Goal: Information Seeking & Learning: Find specific fact

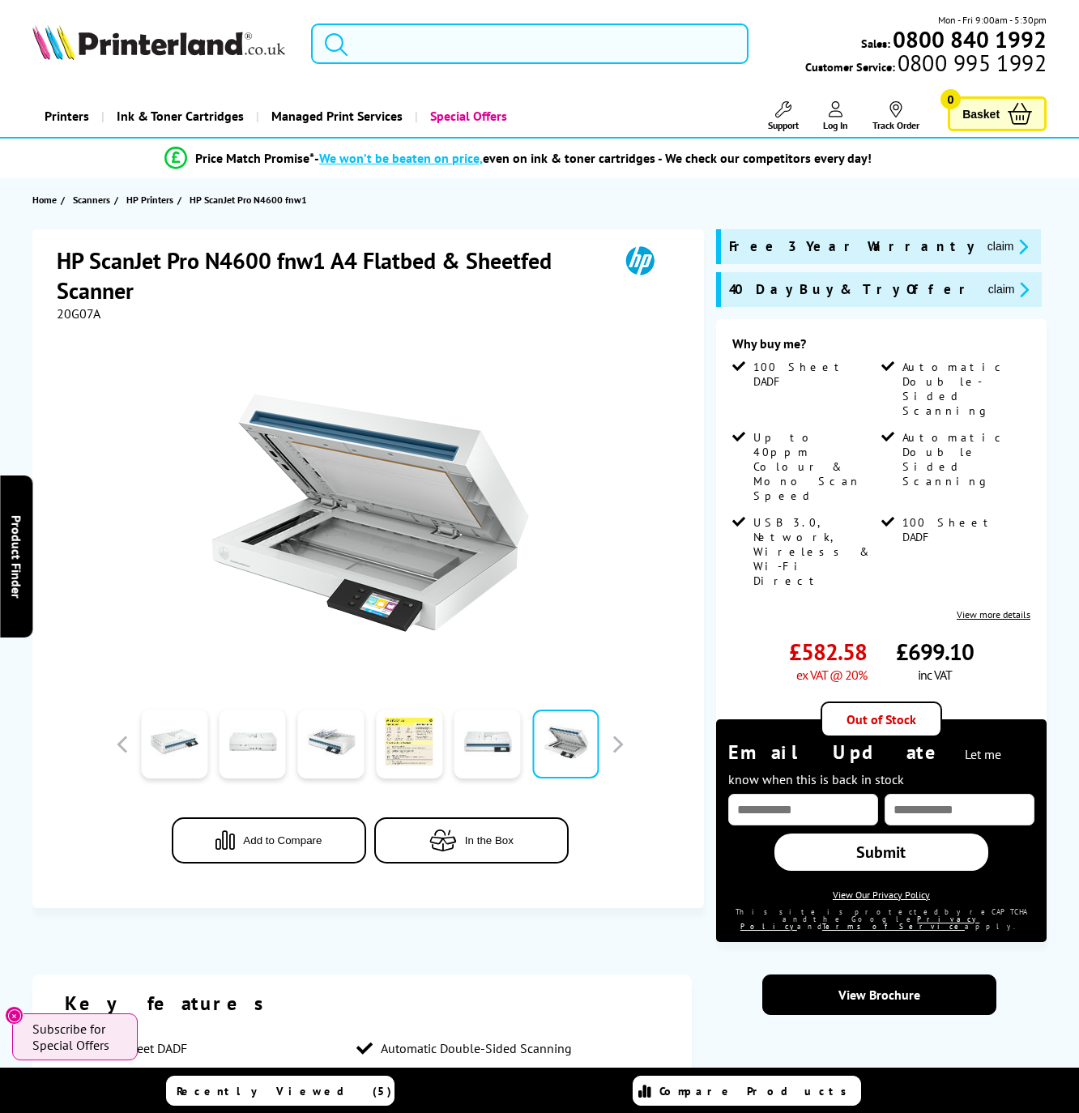
click at [493, 44] on input "search" at bounding box center [529, 43] width 437 height 40
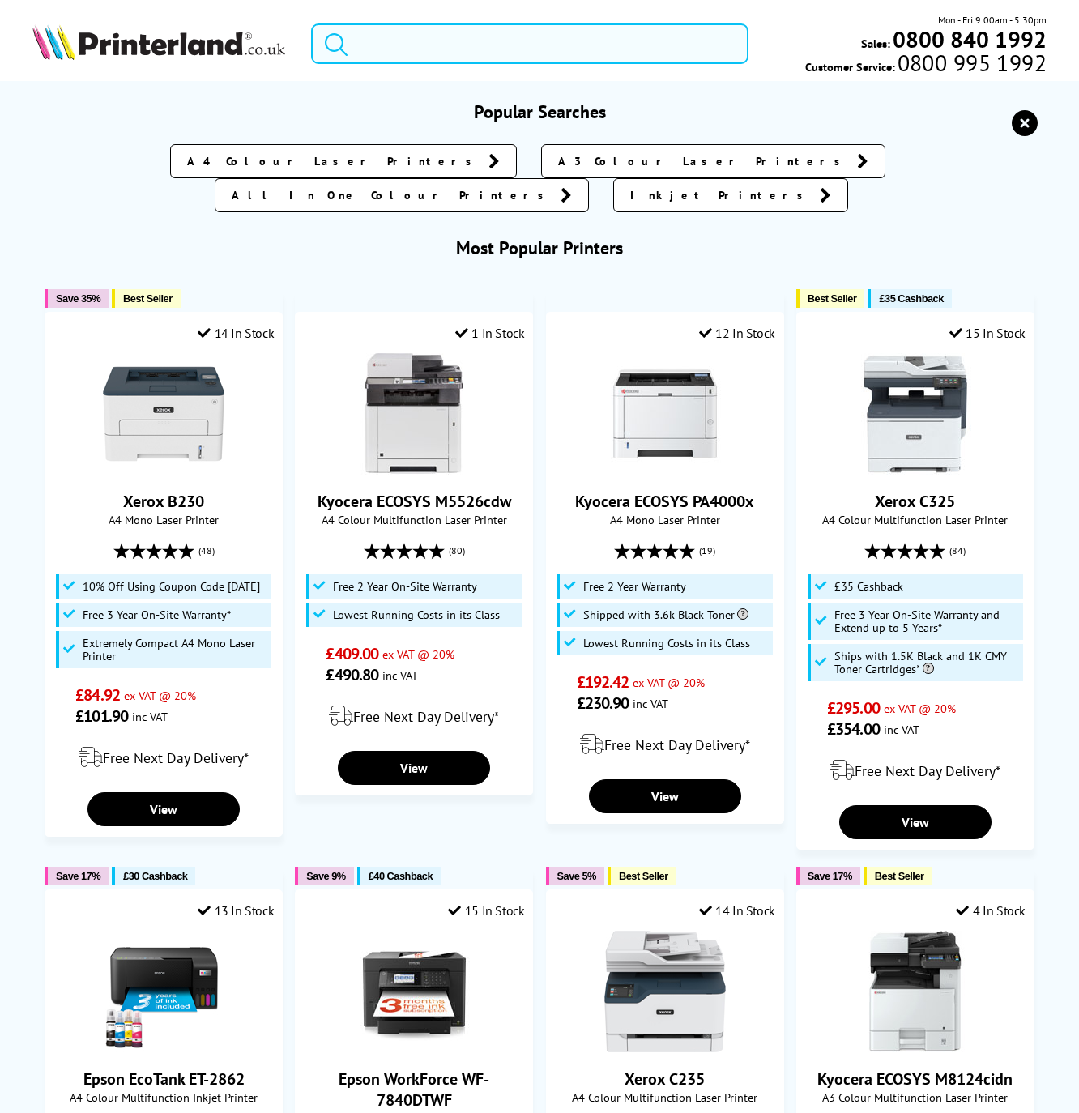
paste input "XM3142"
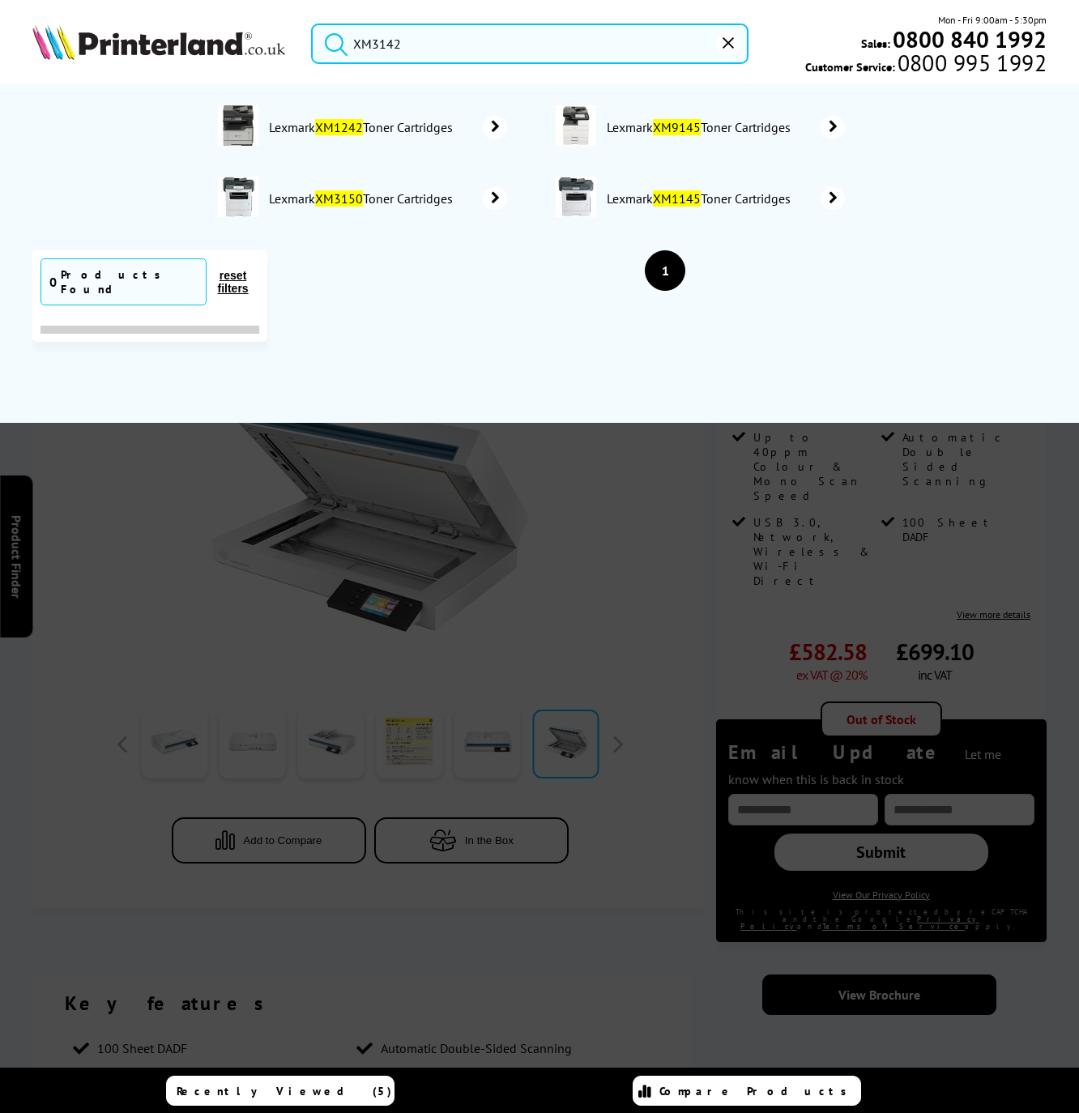
type input "XM3142"
click at [574, 557] on div at bounding box center [539, 657] width 1079 height 1113
click at [642, 415] on div at bounding box center [539, 657] width 1079 height 1113
click at [719, 44] on button "reset" at bounding box center [728, 44] width 24 height 24
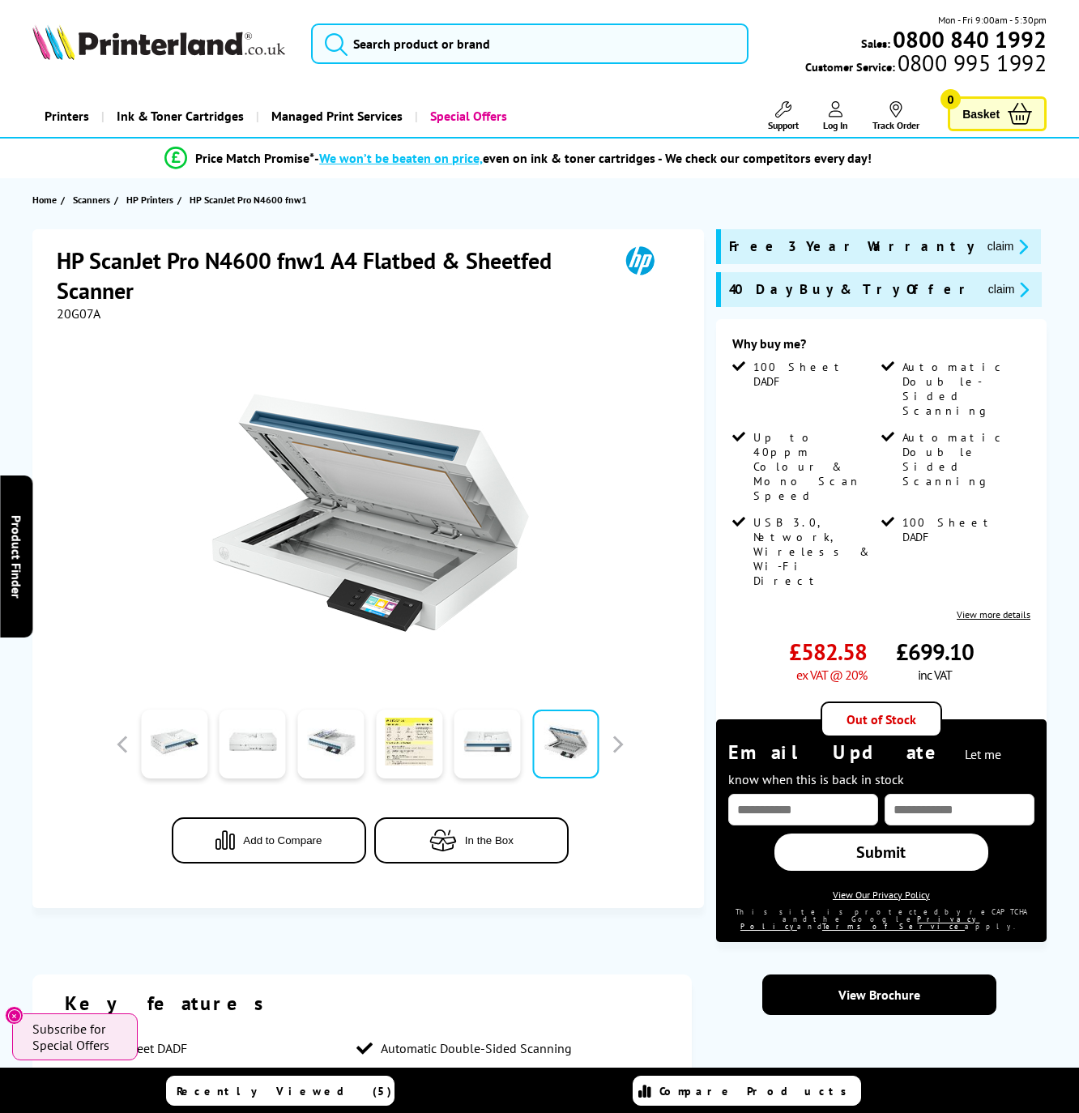
click at [80, 311] on span "20G07A" at bounding box center [79, 313] width 44 height 16
copy span "20G07A"
click at [98, 117] on link "Printers" at bounding box center [66, 116] width 69 height 41
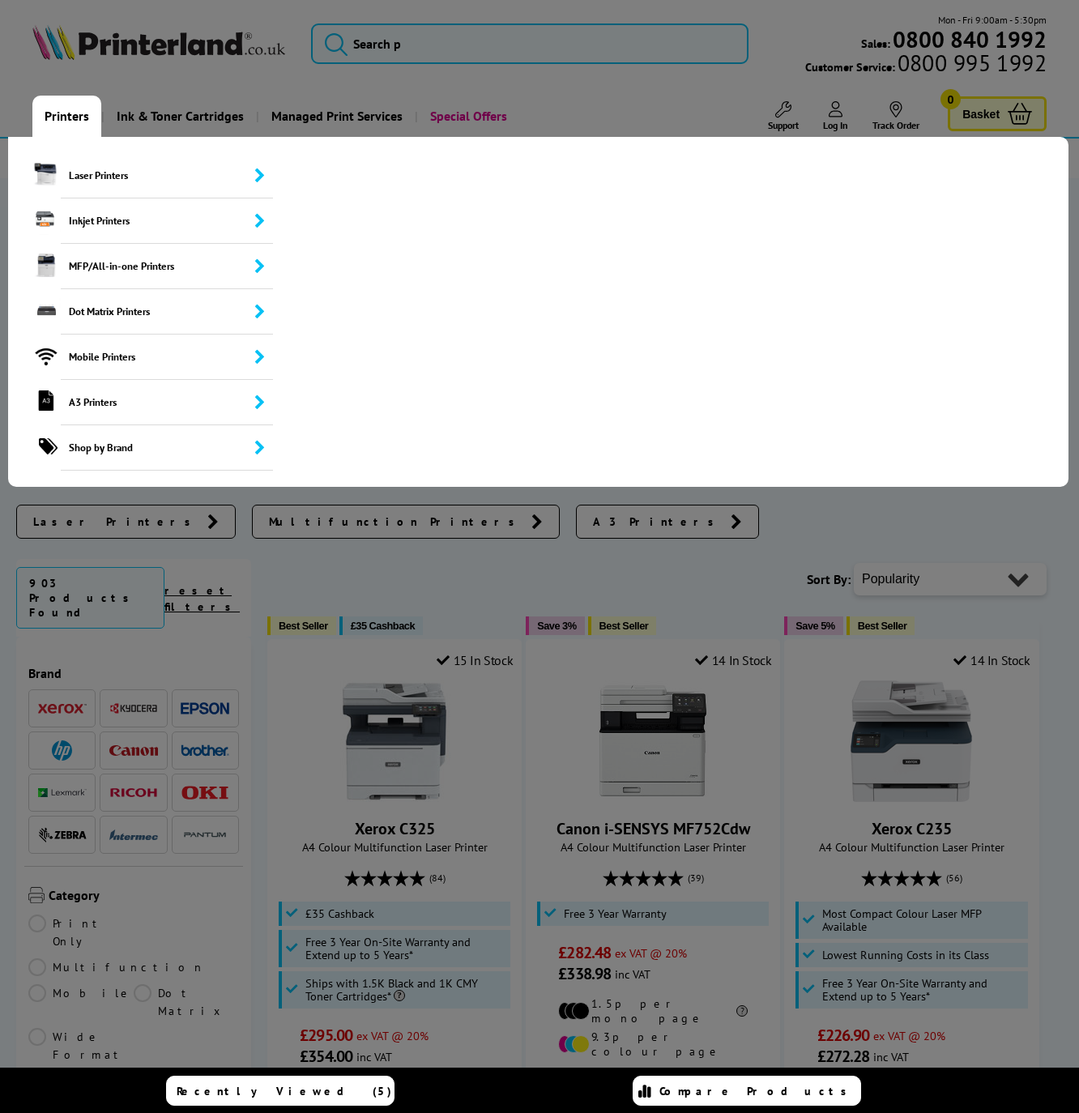
click at [74, 104] on link "Printers" at bounding box center [66, 116] width 69 height 41
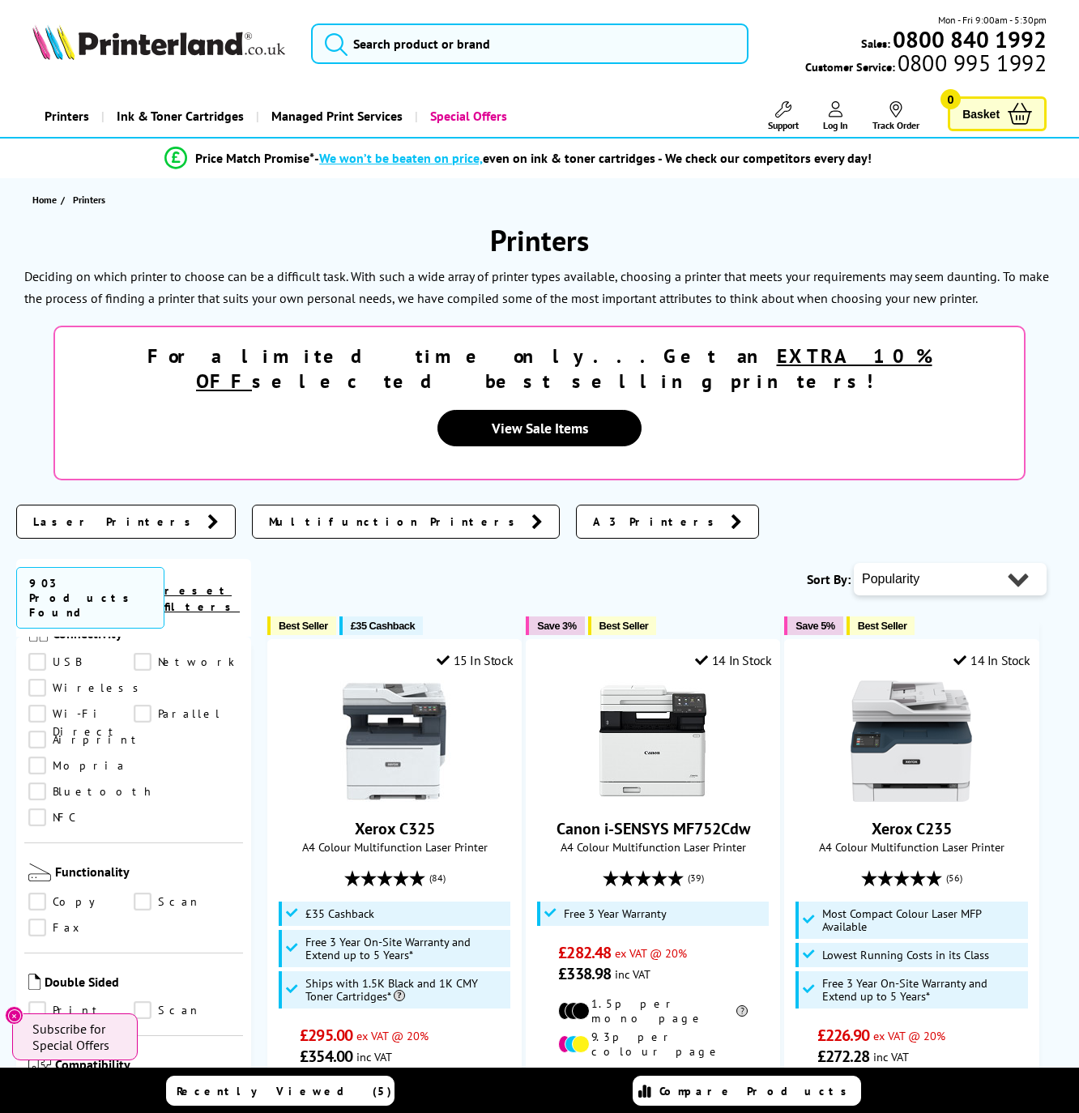
scroll to position [890, 0]
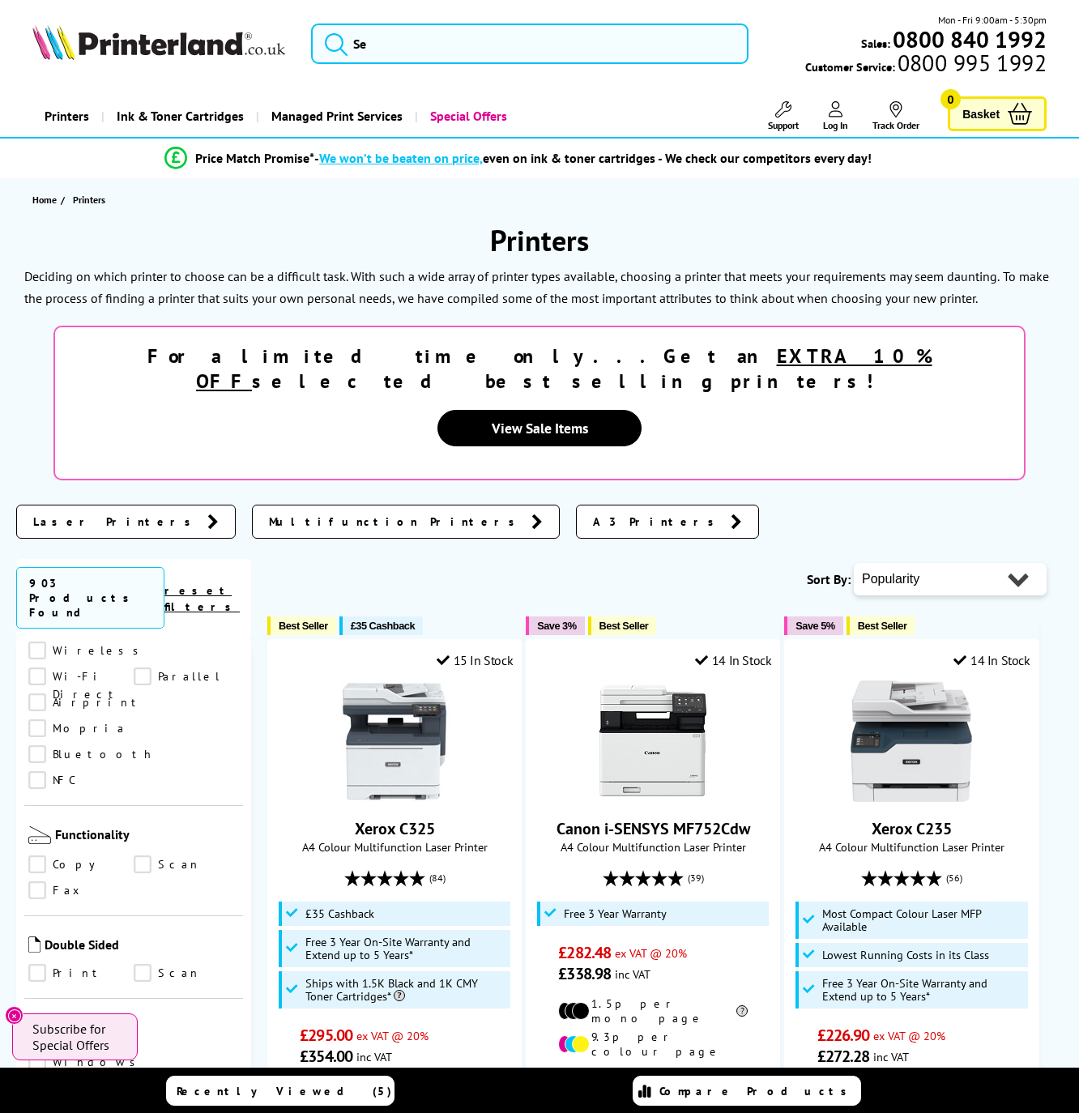
click at [142, 855] on link "Scan" at bounding box center [186, 864] width 105 height 18
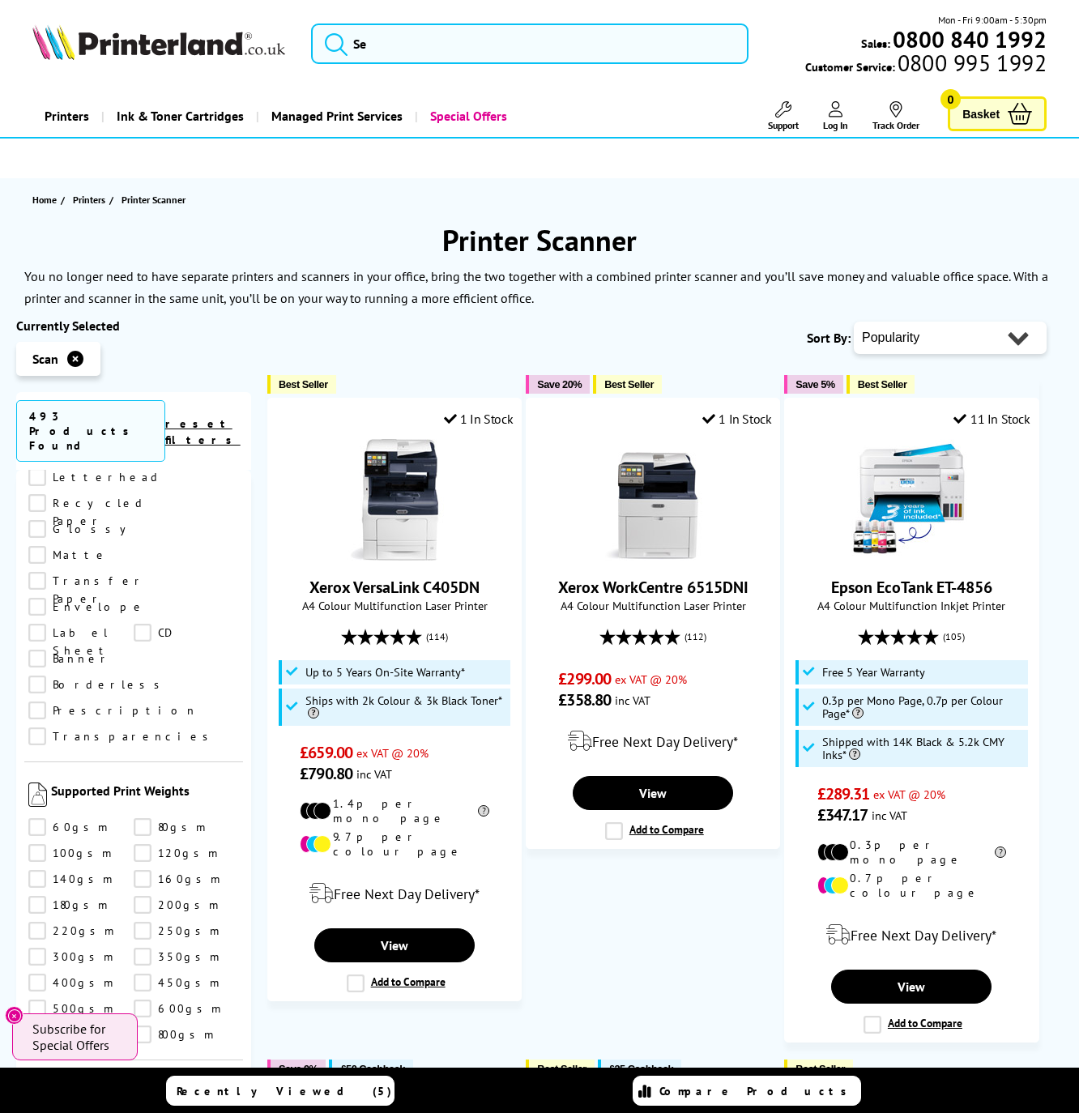
scroll to position [2002, 0]
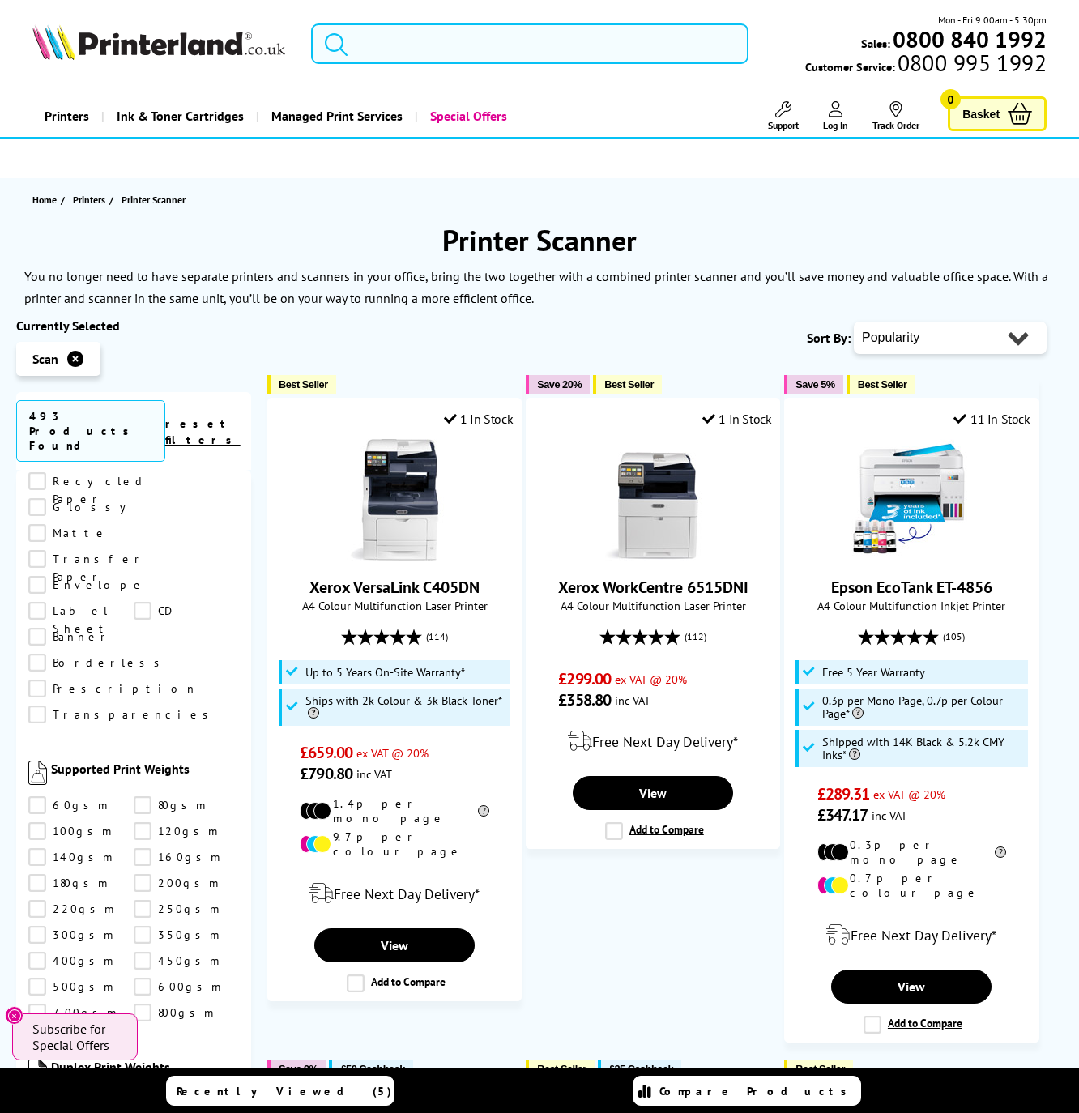
click at [415, 17] on header "Mon - Fri 9:00am - 5:30pm Sales: 0800 840 1992 Customer Service: 0800 995 1992" at bounding box center [539, 69] width 1079 height 138
drag, startPoint x: 415, startPoint y: 18, endPoint x: 414, endPoint y: 28, distance: 9.9
click at [414, 28] on input "search" at bounding box center [529, 43] width 437 height 40
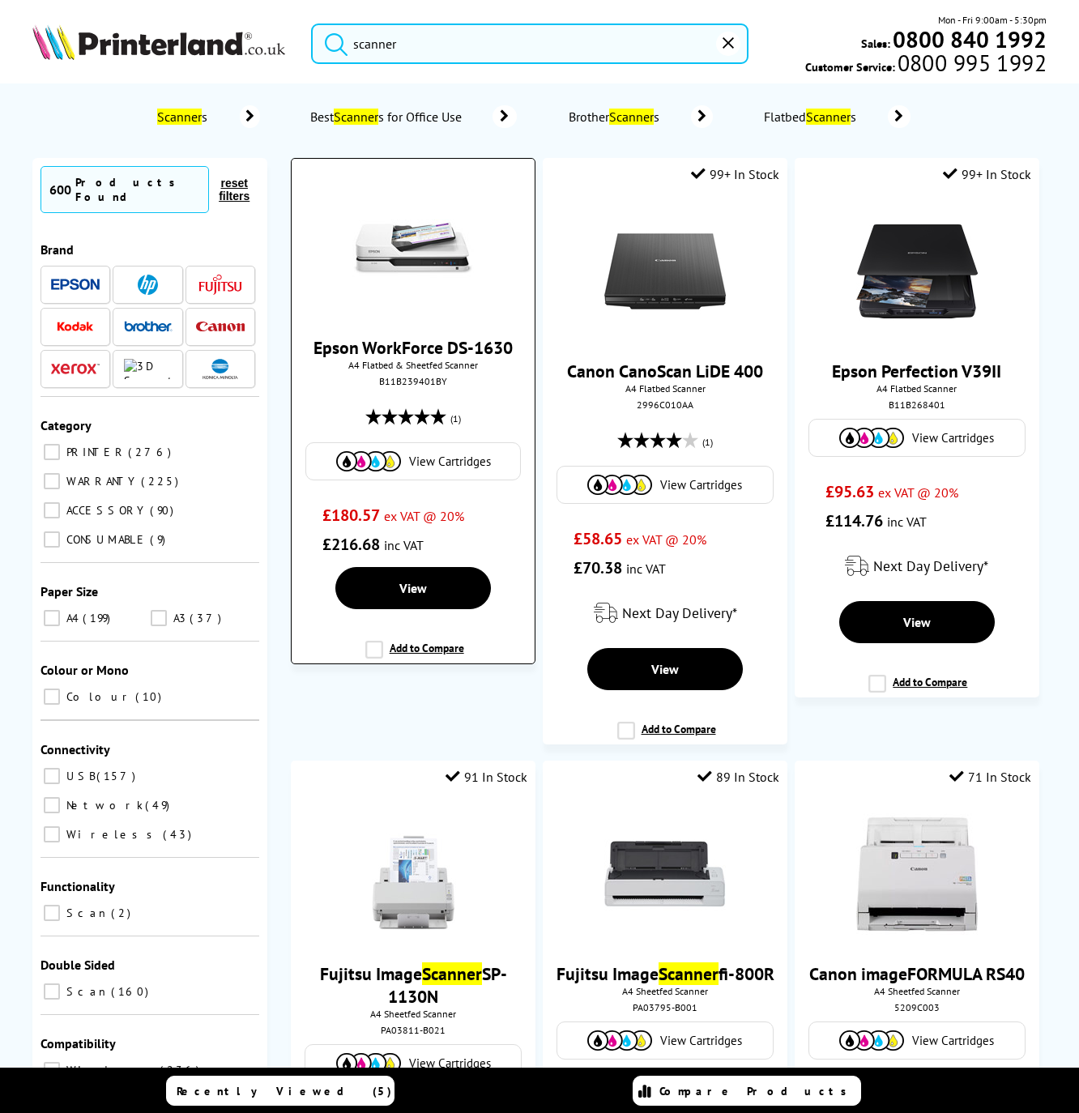
type input "scanner"
click at [411, 382] on div "B11B239401BY" at bounding box center [413, 381] width 218 height 12
copy div "B11B239401BY"
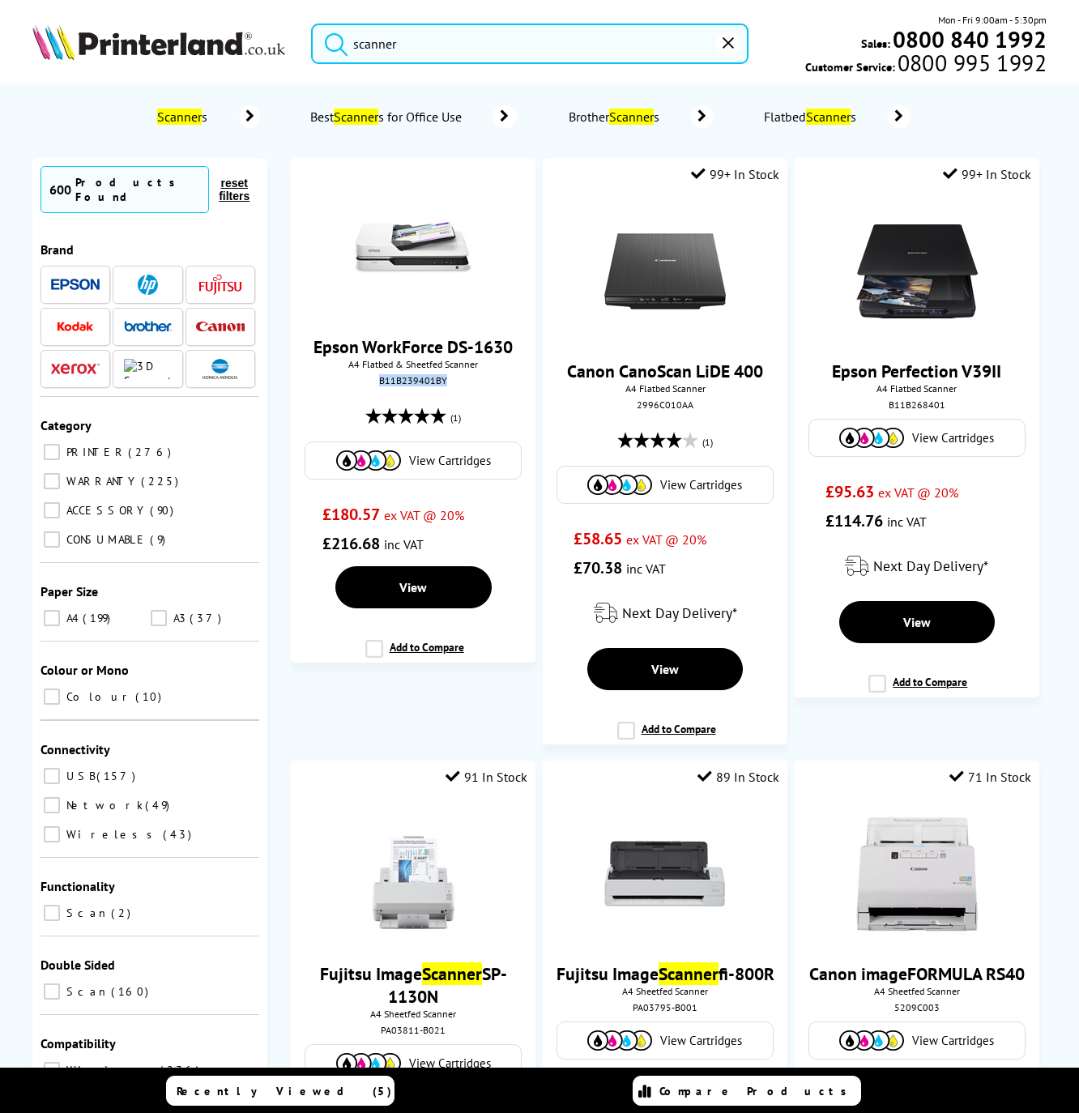
click at [181, 113] on mark "Scanner" at bounding box center [179, 117] width 45 height 16
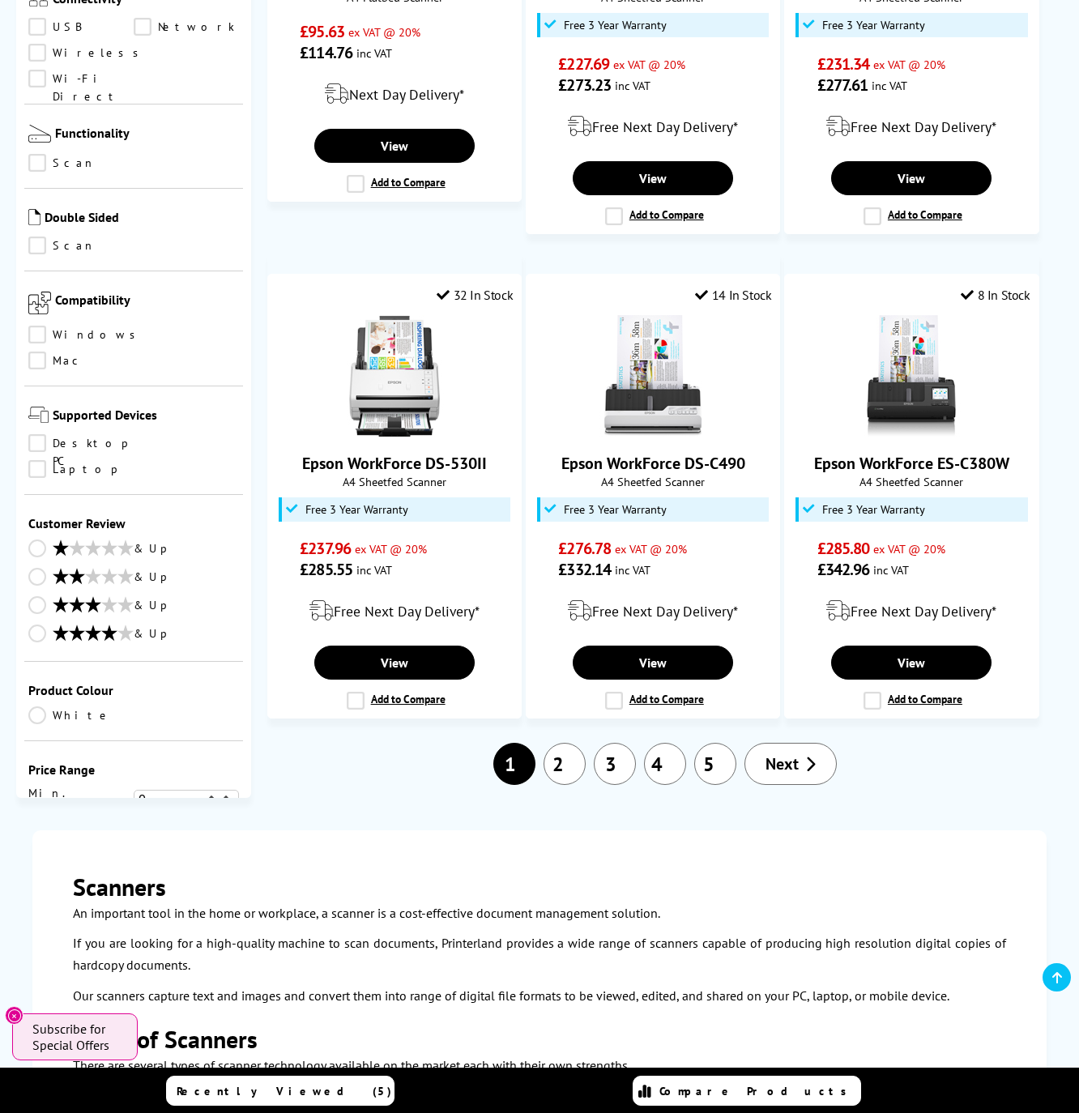
scroll to position [1701, 0]
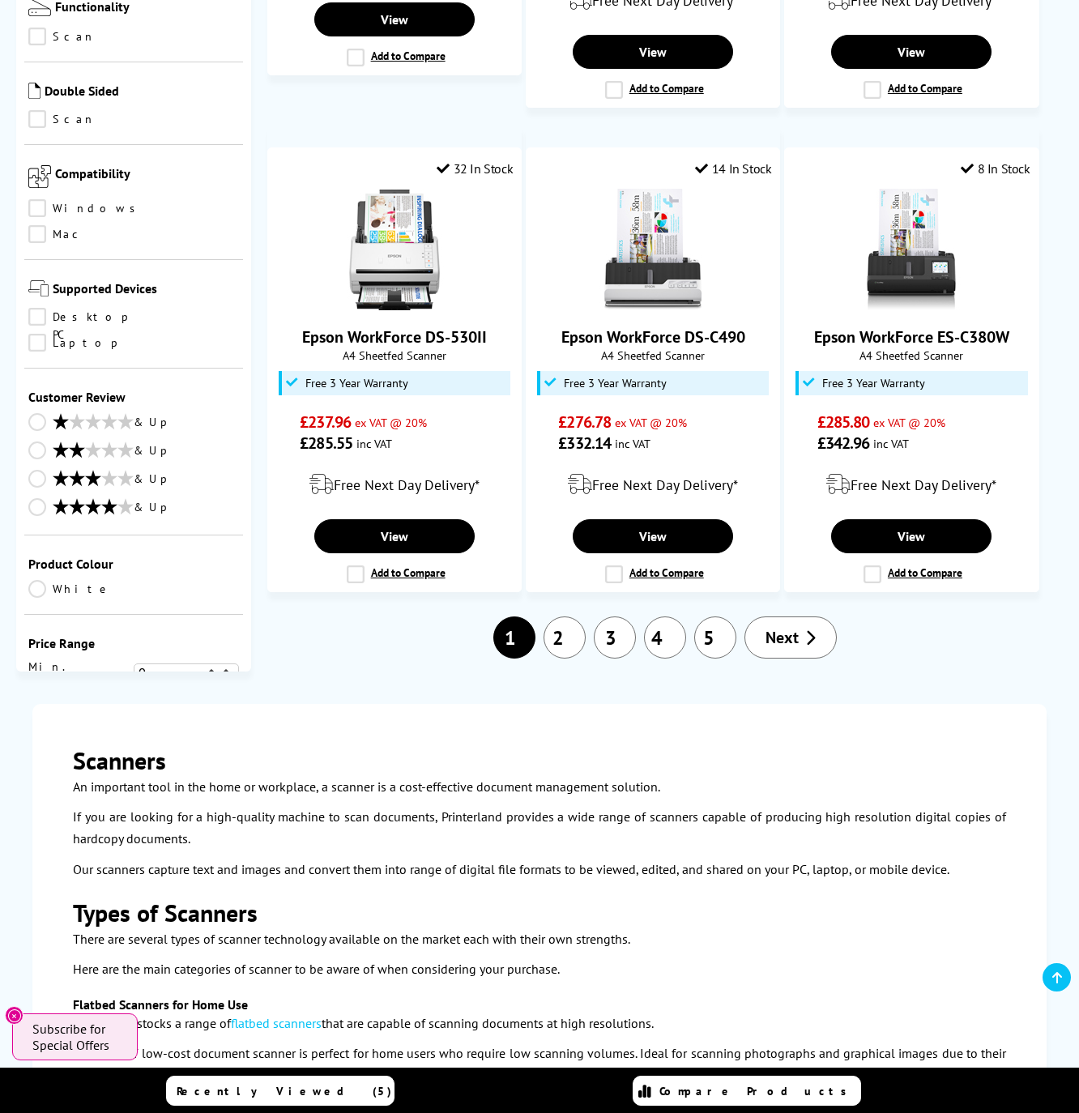
click at [211, 692] on select "0 100 200 300 400 500 600 700 800 900 1000 2000 3000 4000 5000 6000 8000 10000 …" at bounding box center [186, 702] width 105 height 20
select select "500"
click at [134, 692] on select "0 100 200 300 400 500 600 700 800 900 1000 2000 3000 4000 5000 6000 8000 10000 …" at bounding box center [186, 702] width 105 height 20
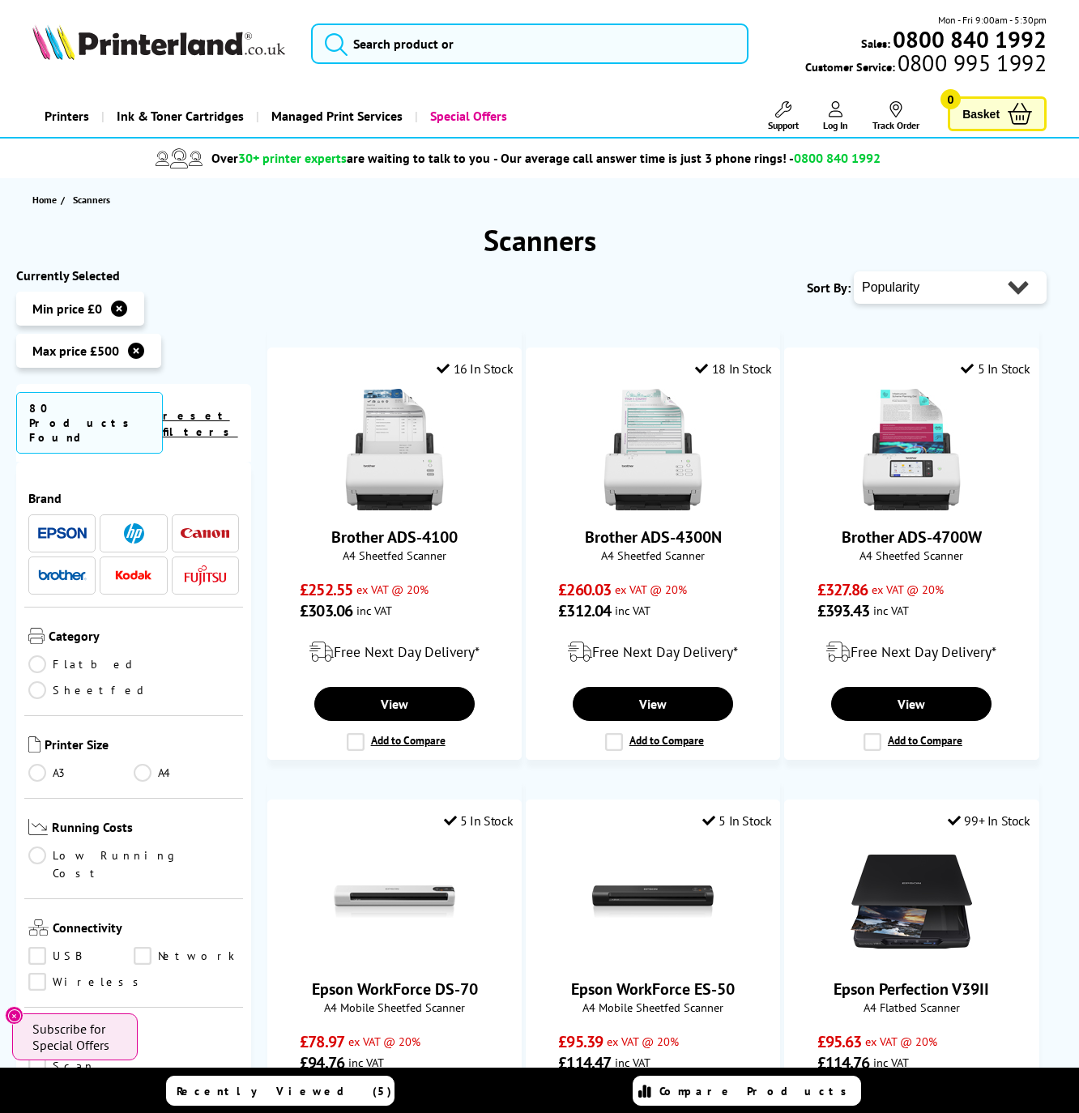
click at [100, 514] on li at bounding box center [133, 533] width 67 height 38
click at [109, 523] on span at bounding box center [133, 533] width 49 height 20
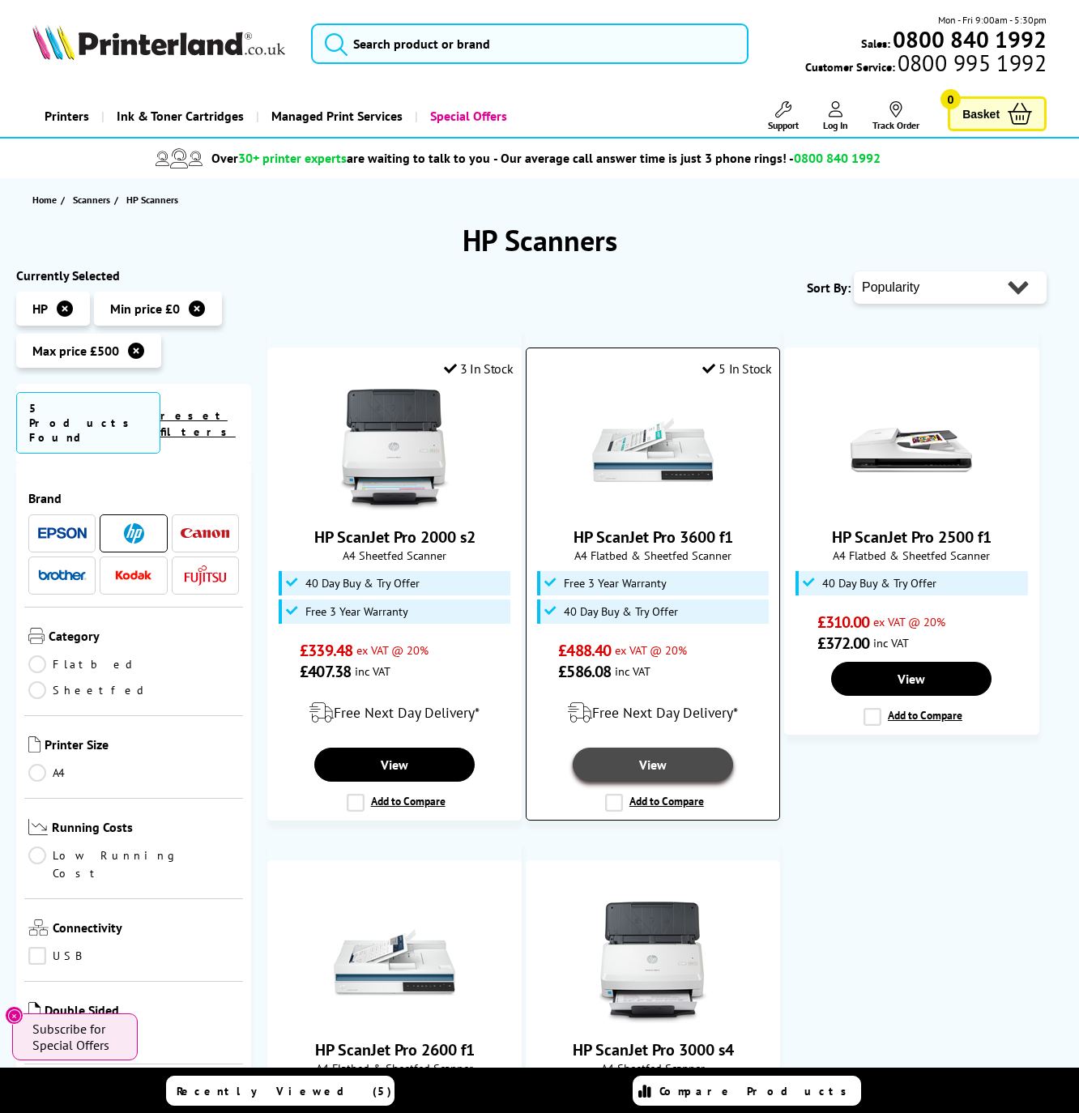
click at [685, 768] on link "View" at bounding box center [653, 765] width 160 height 34
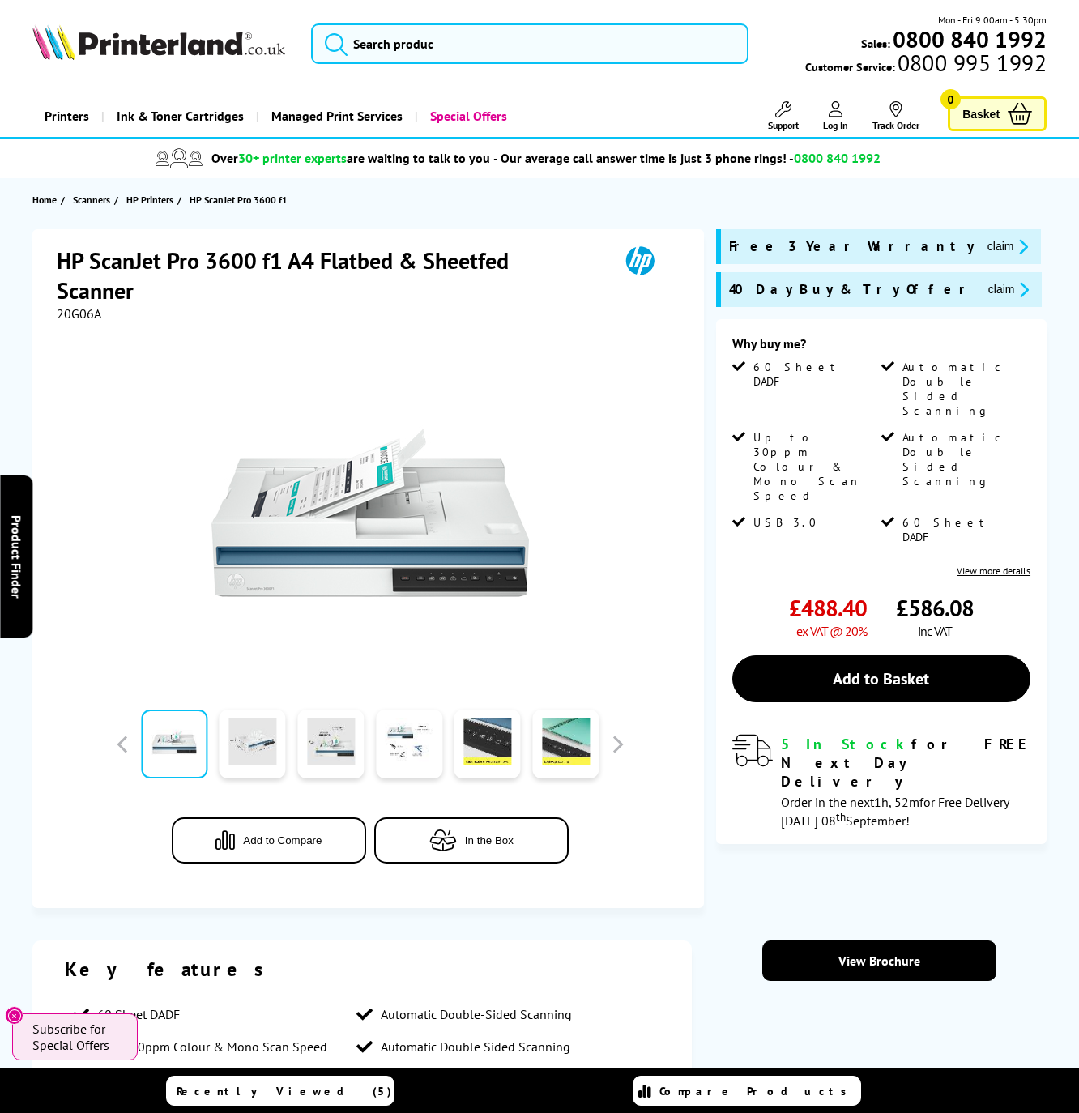
click at [88, 309] on span "20G06A" at bounding box center [79, 313] width 45 height 16
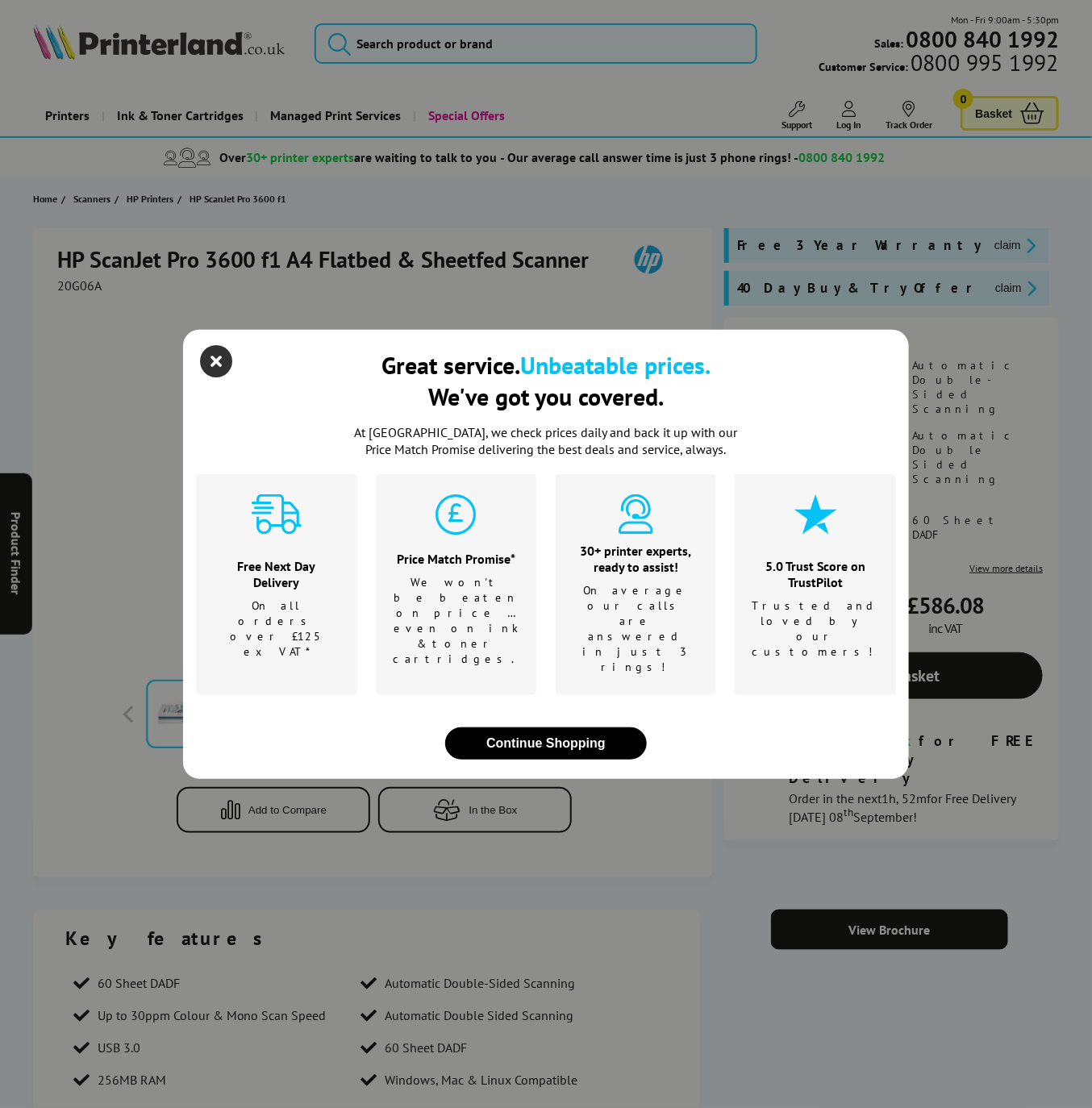
click at [216, 377] on icon "close modal" at bounding box center [216, 361] width 32 height 32
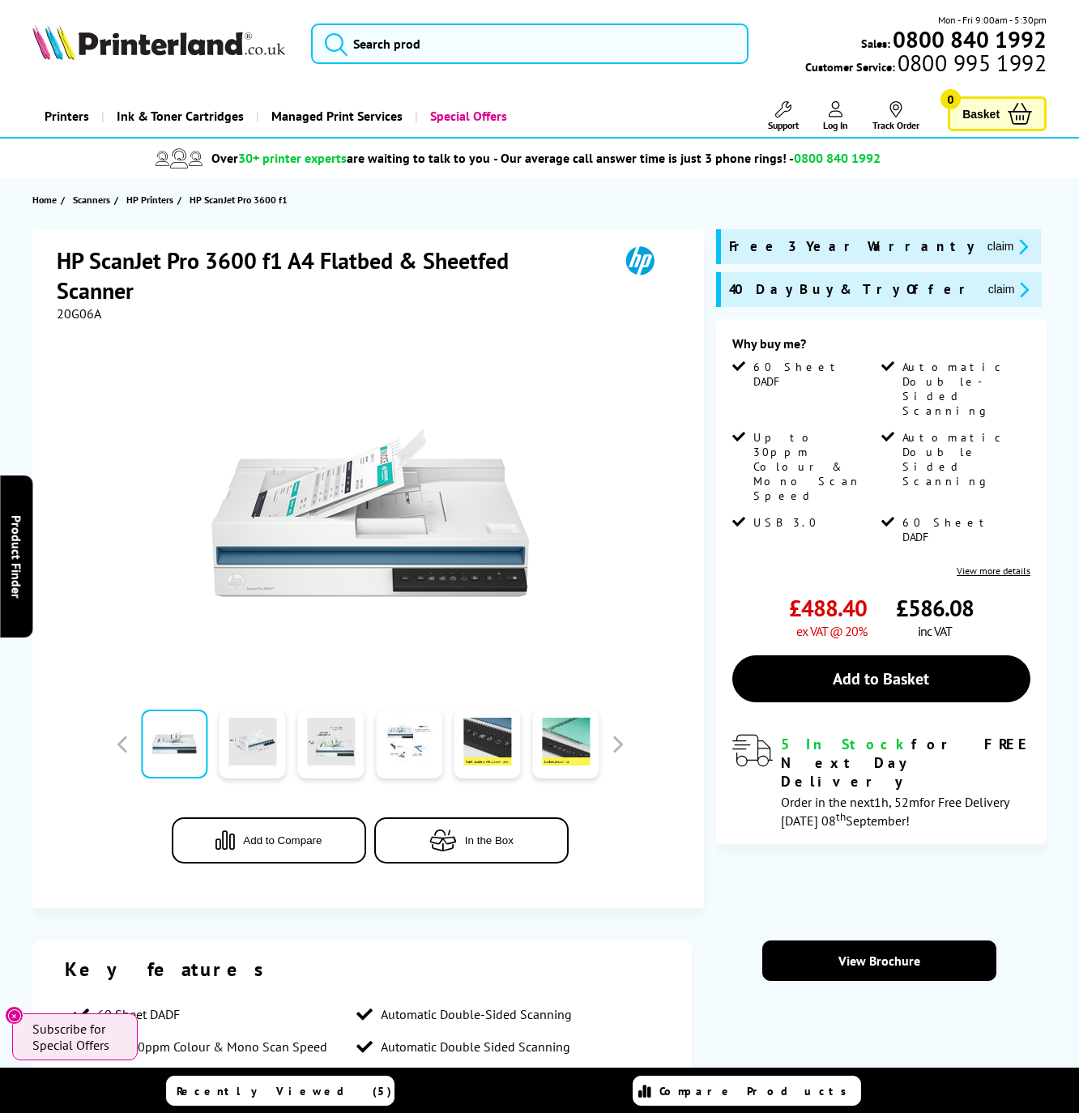
click at [87, 312] on span "20G06A" at bounding box center [79, 313] width 45 height 16
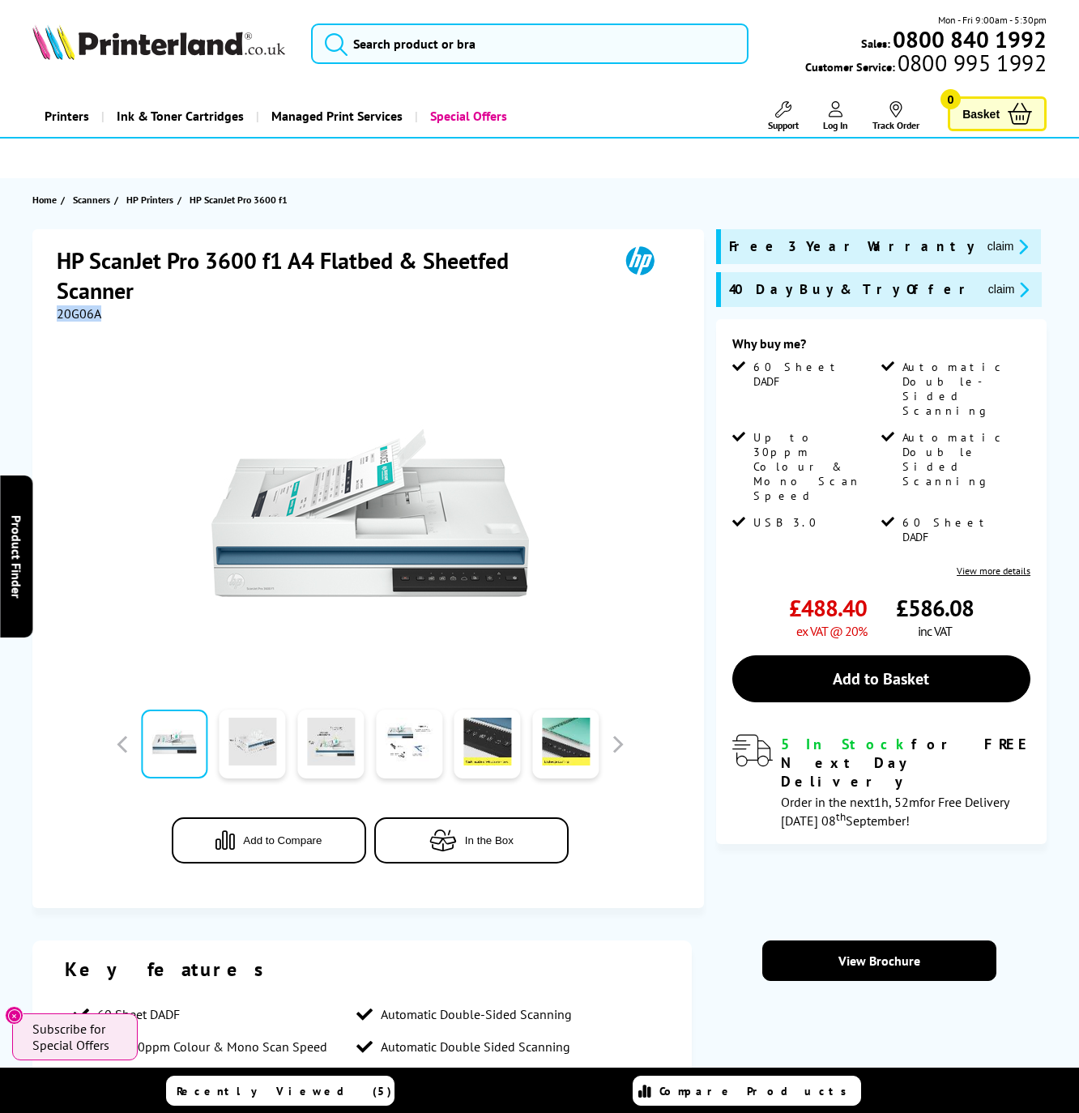
copy span "20G06A"
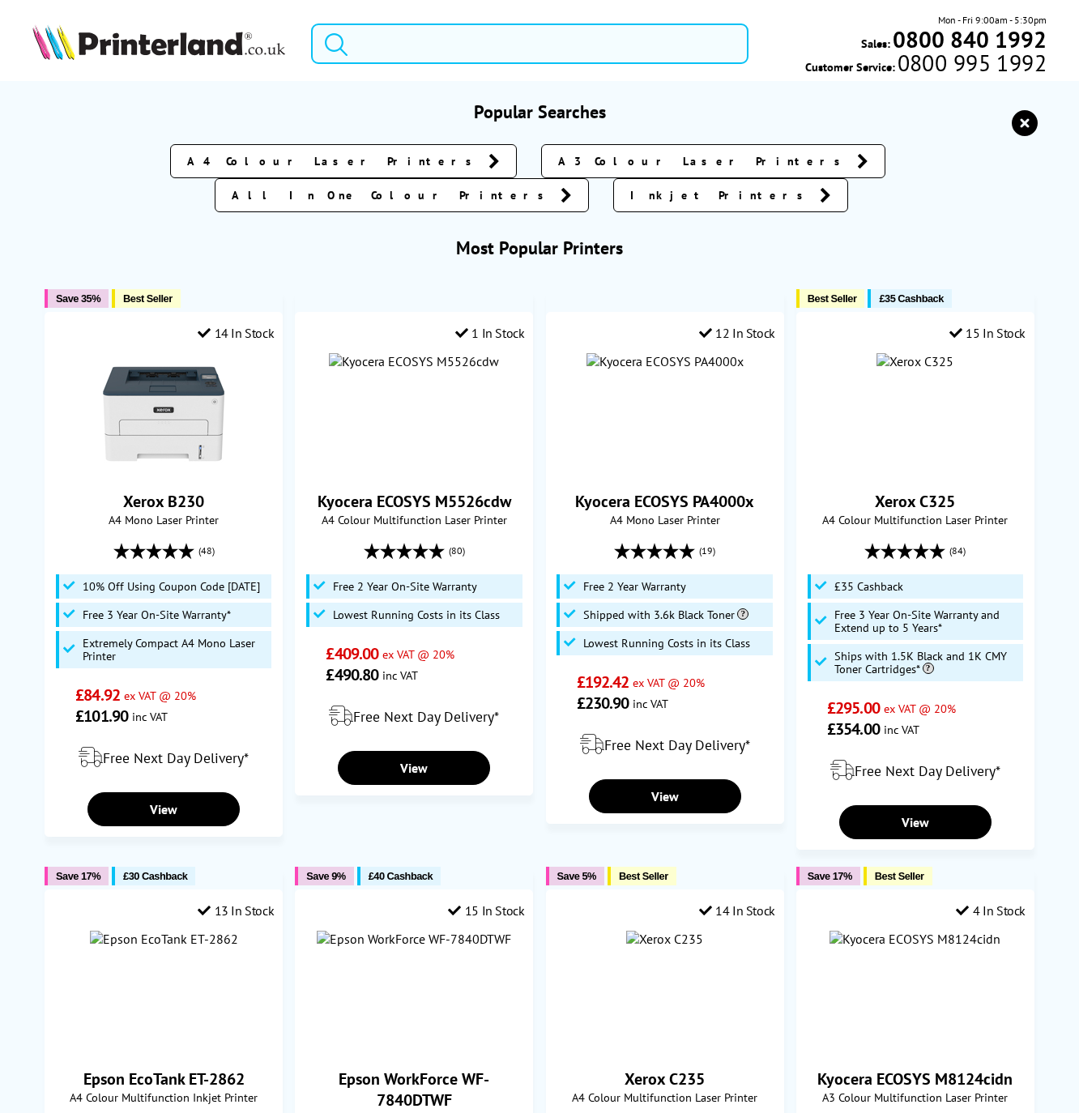
click at [425, 39] on input "search" at bounding box center [529, 43] width 437 height 40
paste input "HP ScanJet Pro N4600 f"
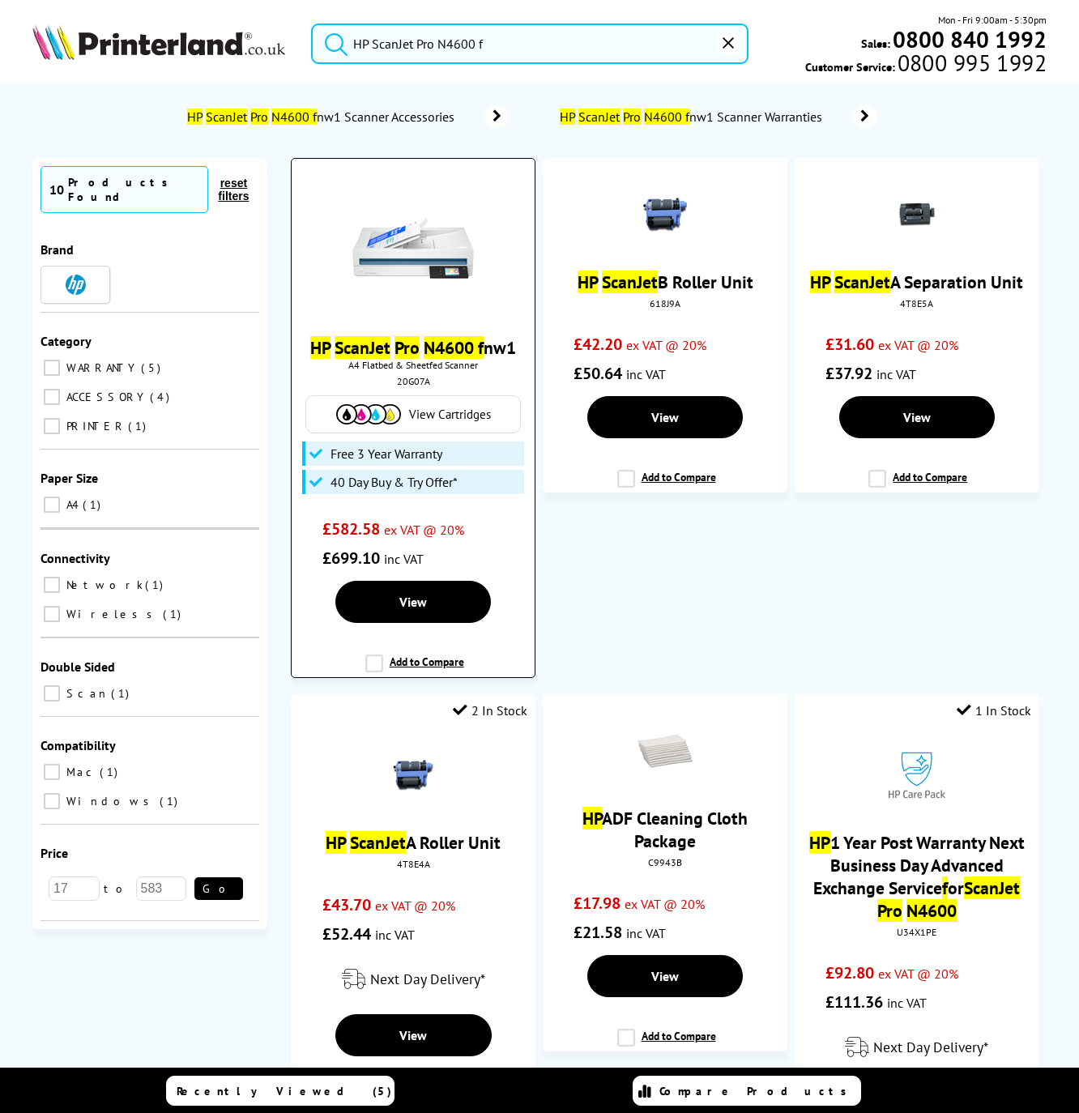
click at [404, 385] on div "20G07A" at bounding box center [413, 381] width 218 height 12
copy div "20G07A"
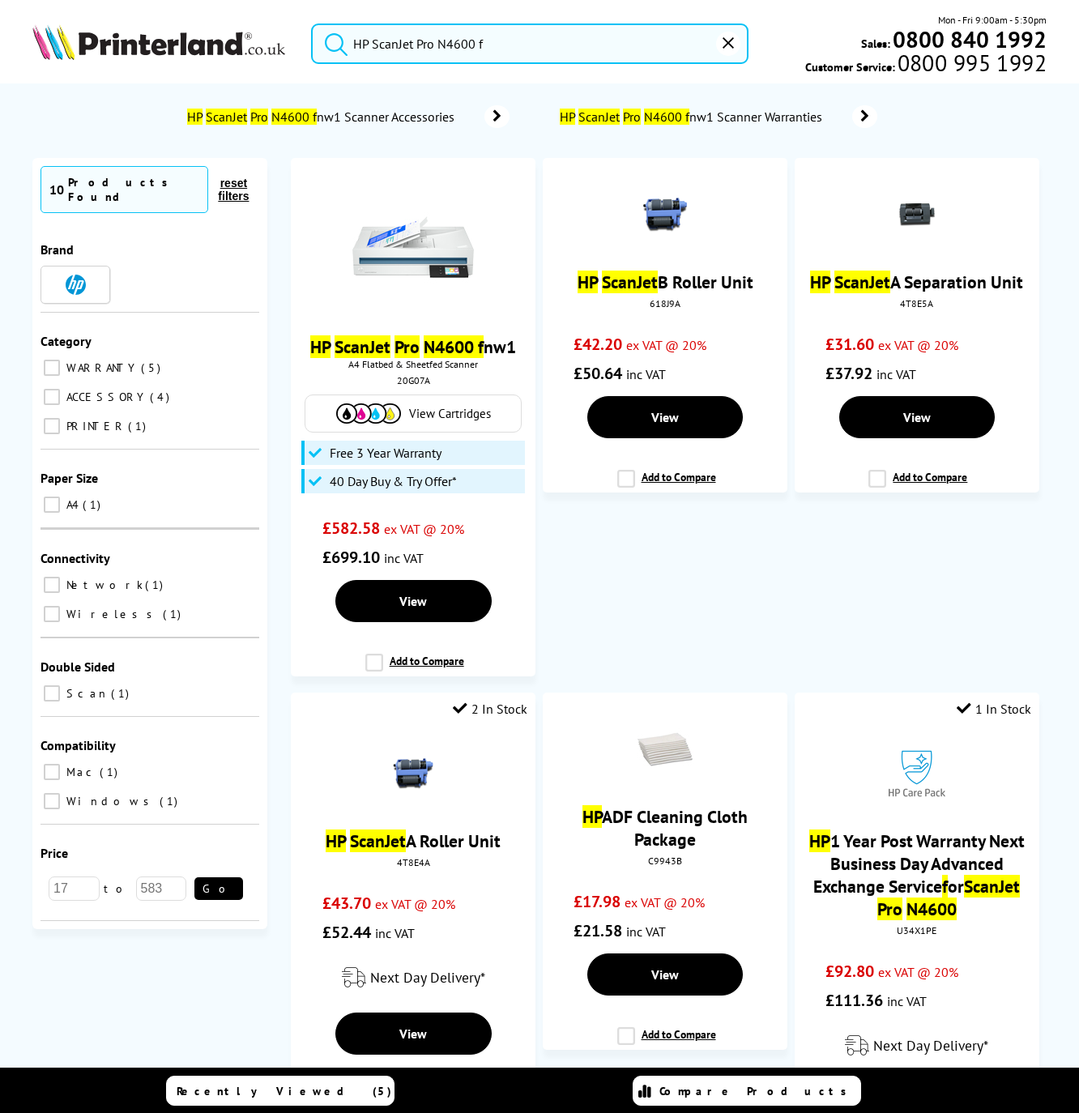
click at [450, 35] on input "HP ScanJet Pro N4600 f" at bounding box center [529, 43] width 437 height 40
paste input "COLOR LASERJET PRO 3202DW PRINT ONLY/ WIFI/ DUPLEX"
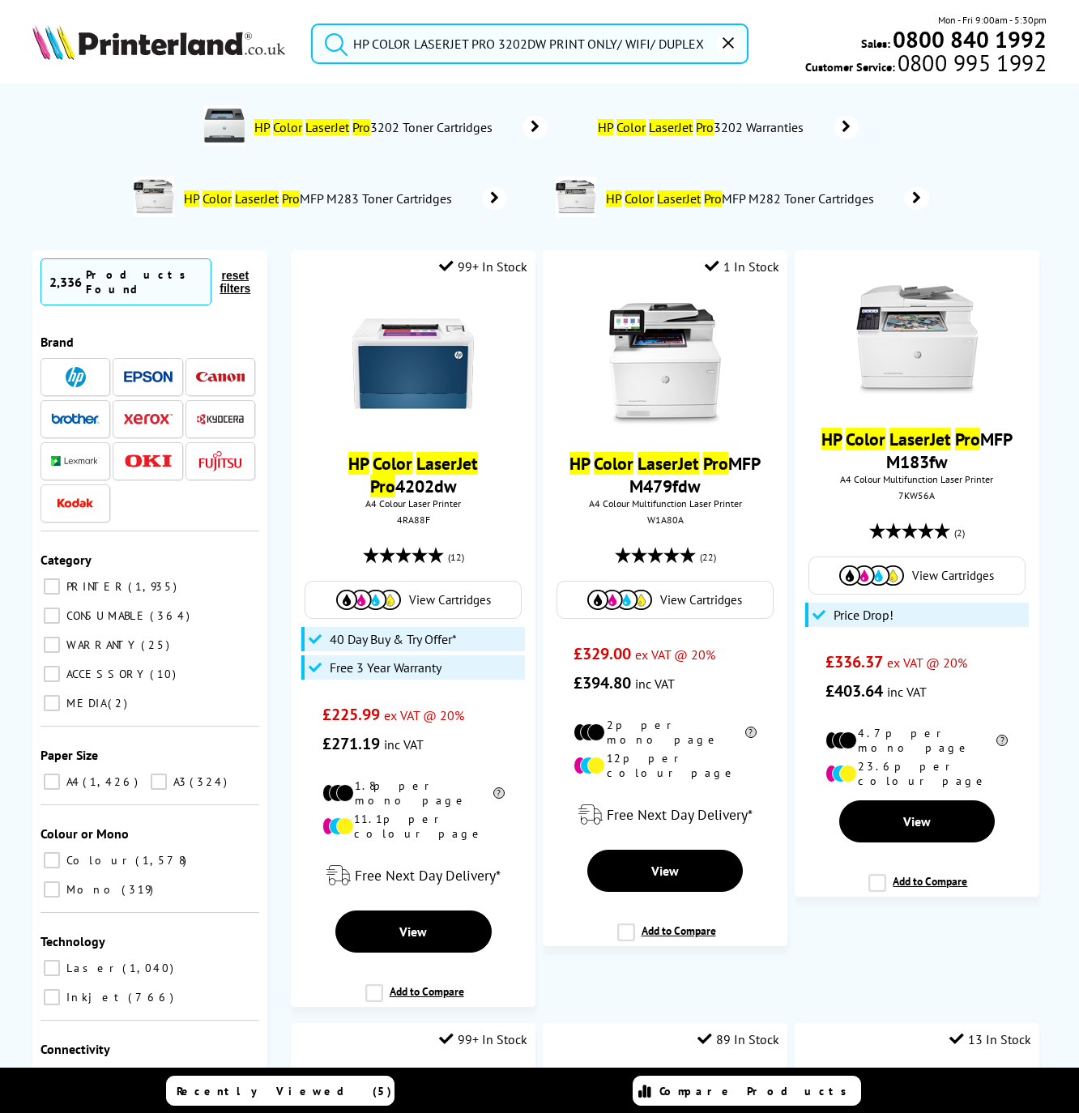
click at [577, 75] on div "HP COLOR LASERJET PRO 3202DW PRINT ONLY/ WIFI/ DUPLEX Mon - Fri 9:00am - 5:30pm…" at bounding box center [539, 47] width 1079 height 71
drag, startPoint x: 547, startPoint y: 44, endPoint x: 731, endPoint y: 40, distance: 183.9
click at [736, 40] on form "HP COLOR LASERJET PRO 3202DW PRINT ONLY/ WIFI/ DUPLEX" at bounding box center [529, 43] width 437 height 40
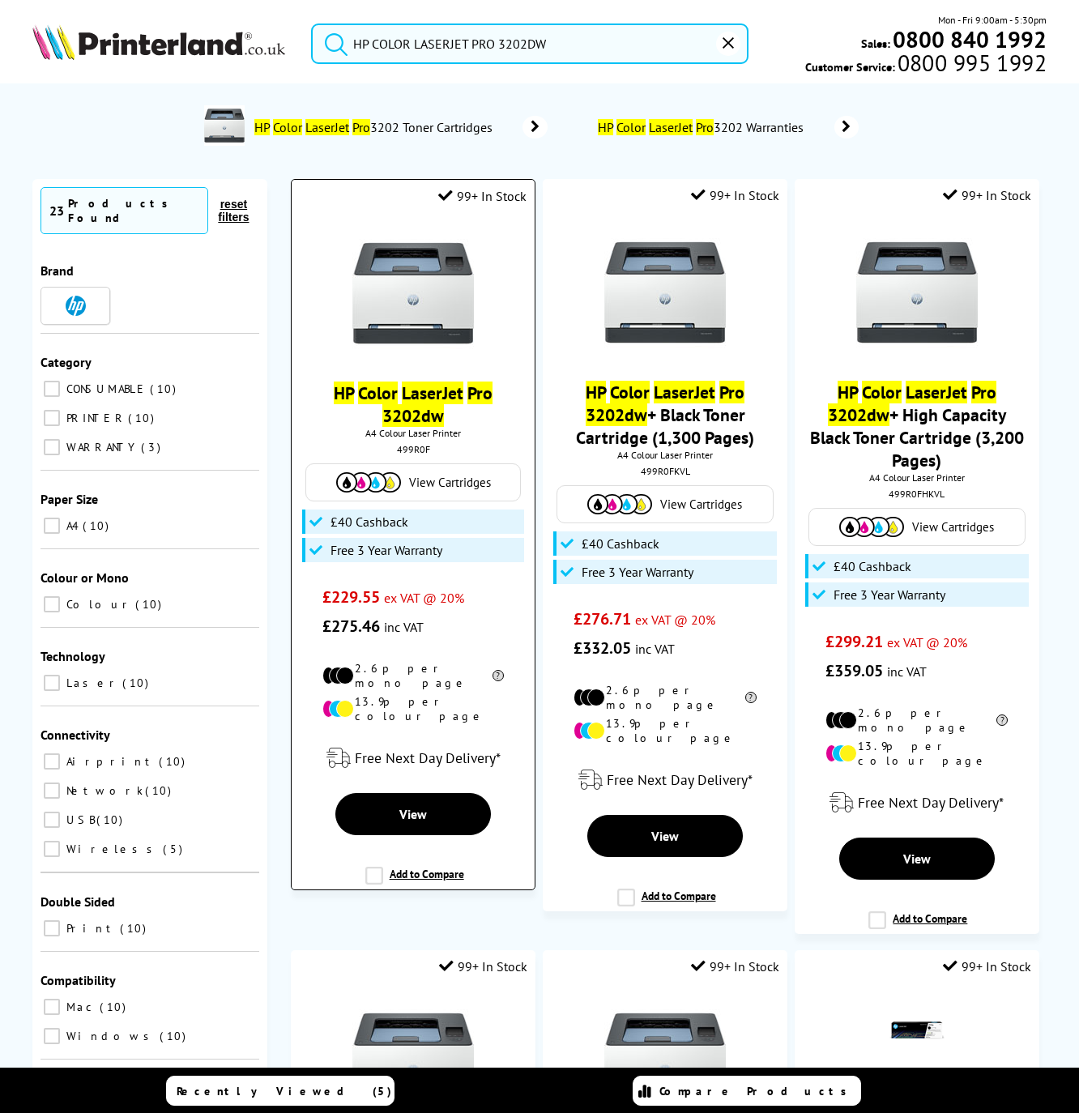
type input "HP COLOR LASERJET PRO 3202DW"
click at [409, 455] on div "499R0F" at bounding box center [413, 449] width 218 height 12
copy div "499R0F"
